Goal: Transaction & Acquisition: Purchase product/service

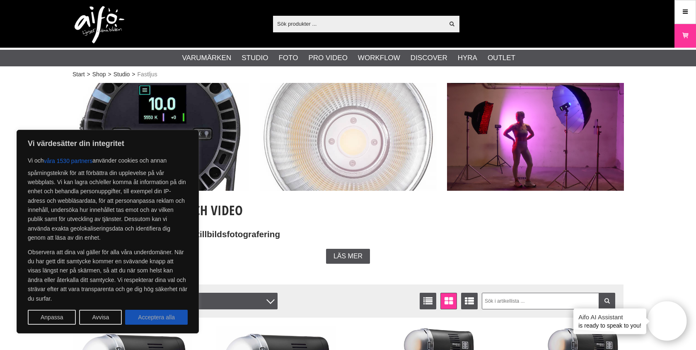
click at [154, 314] on button "Acceptera alla" at bounding box center [156, 316] width 63 height 15
checkbox input "true"
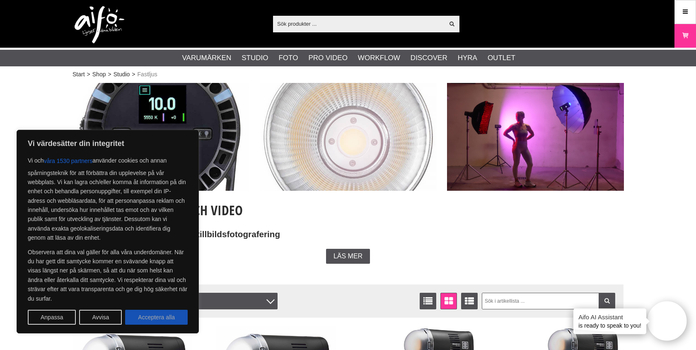
checkbox input "true"
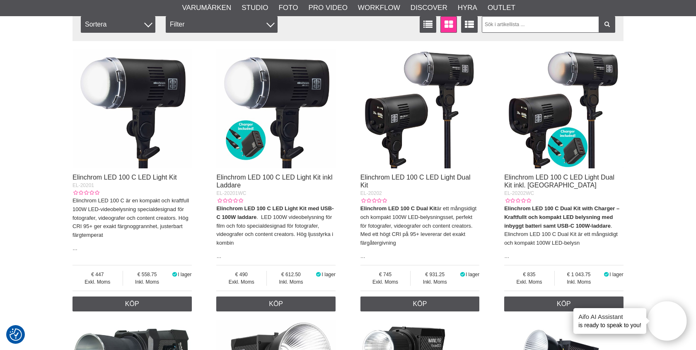
scroll to position [263, 0]
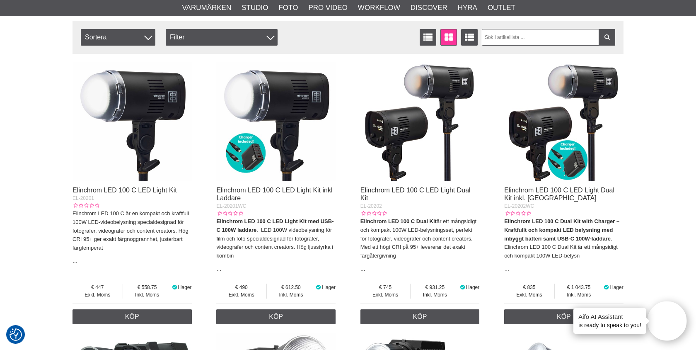
click at [263, 142] on img at bounding box center [275, 121] width 119 height 119
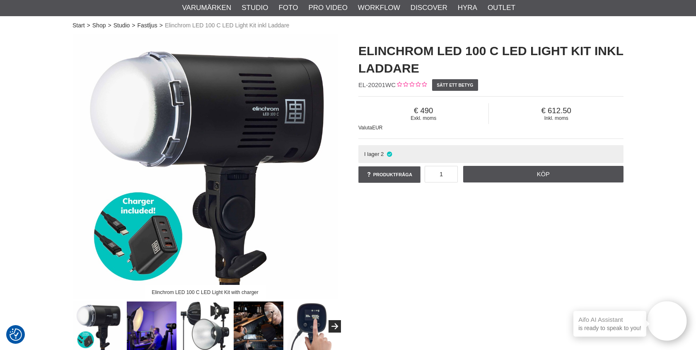
scroll to position [54, 0]
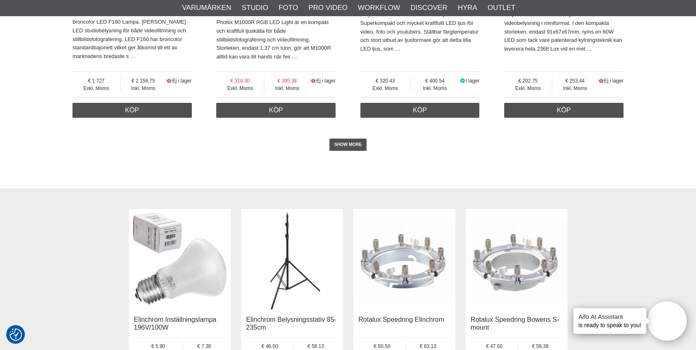
scroll to position [2122, 0]
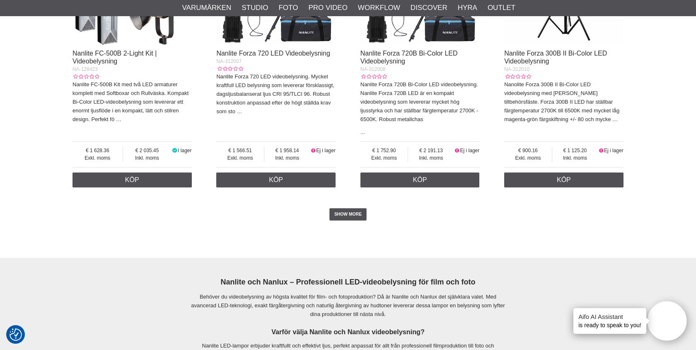
scroll to position [2008, 0]
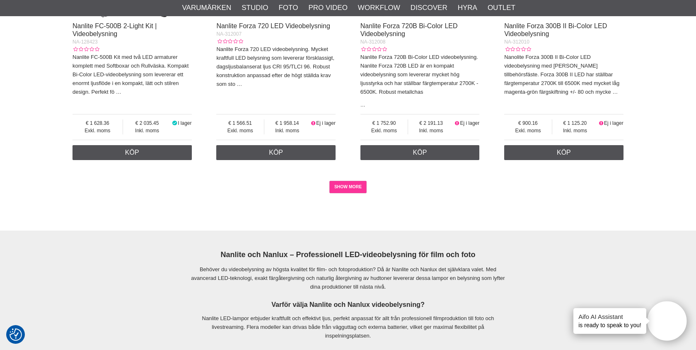
click at [355, 185] on link "SHOW MORE" at bounding box center [348, 187] width 38 height 12
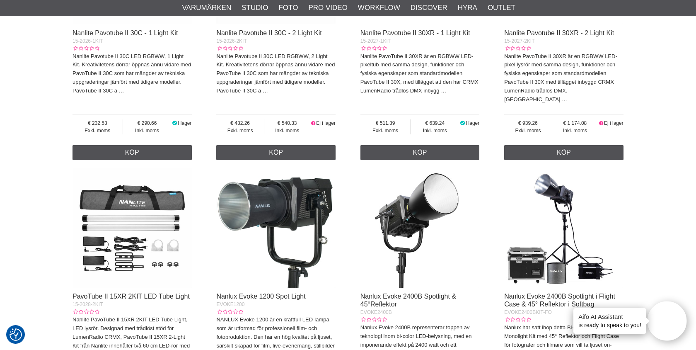
scroll to position [0, 0]
